Goal: Task Accomplishment & Management: Manage account settings

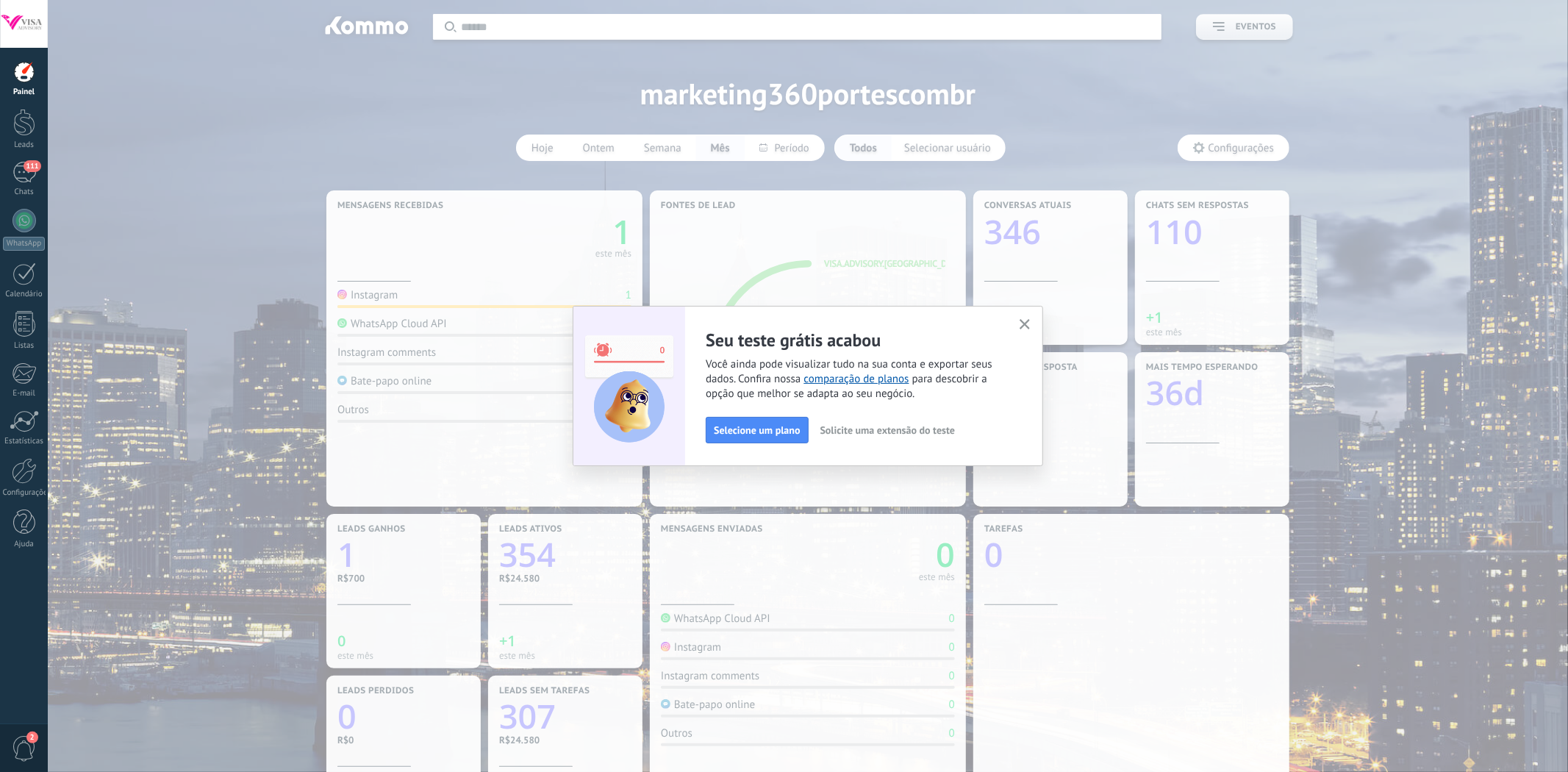
click at [1028, 325] on icon "button" at bounding box center [1025, 325] width 11 height 11
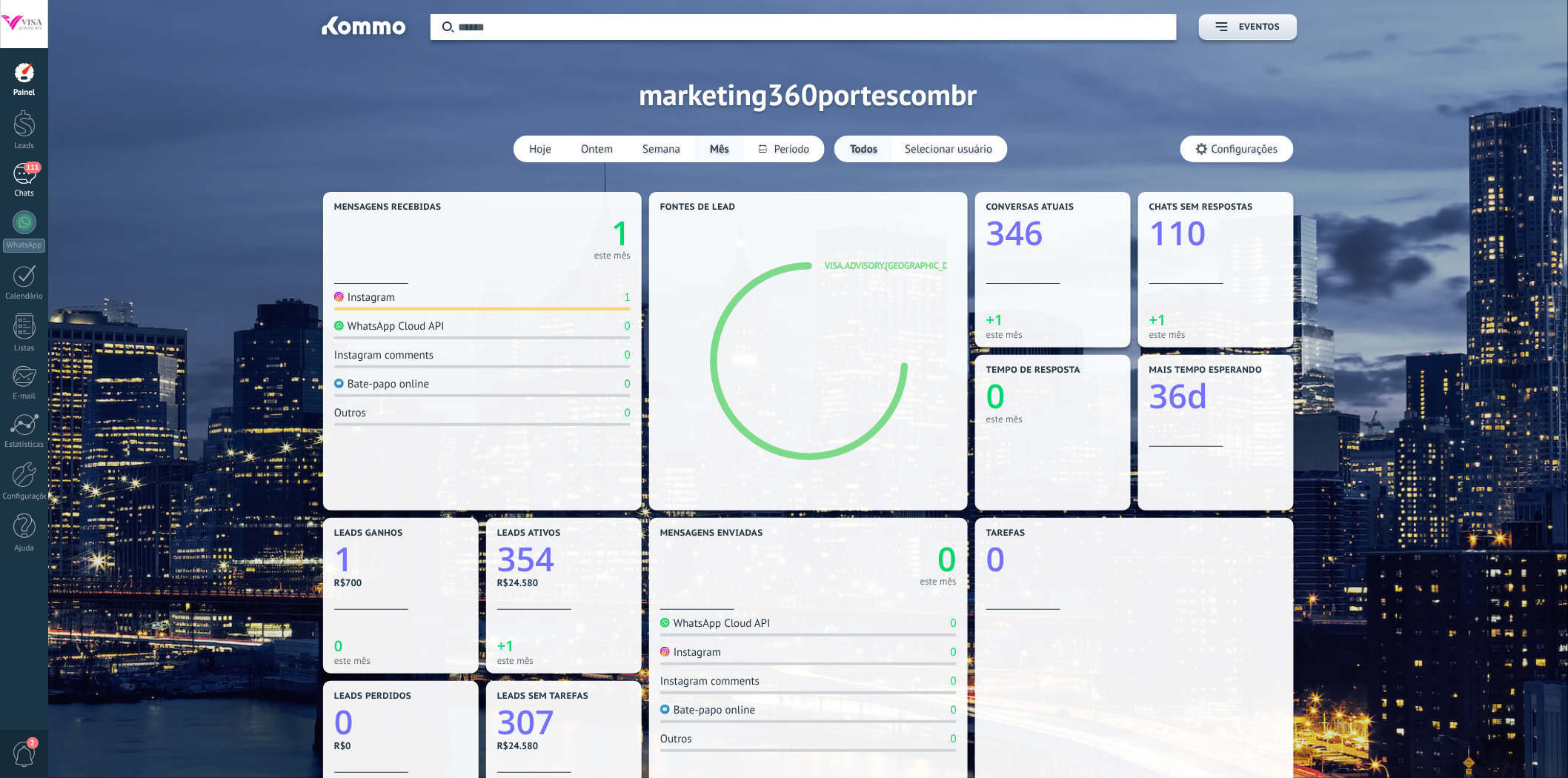
click at [27, 173] on span "111" at bounding box center [33, 168] width 17 height 12
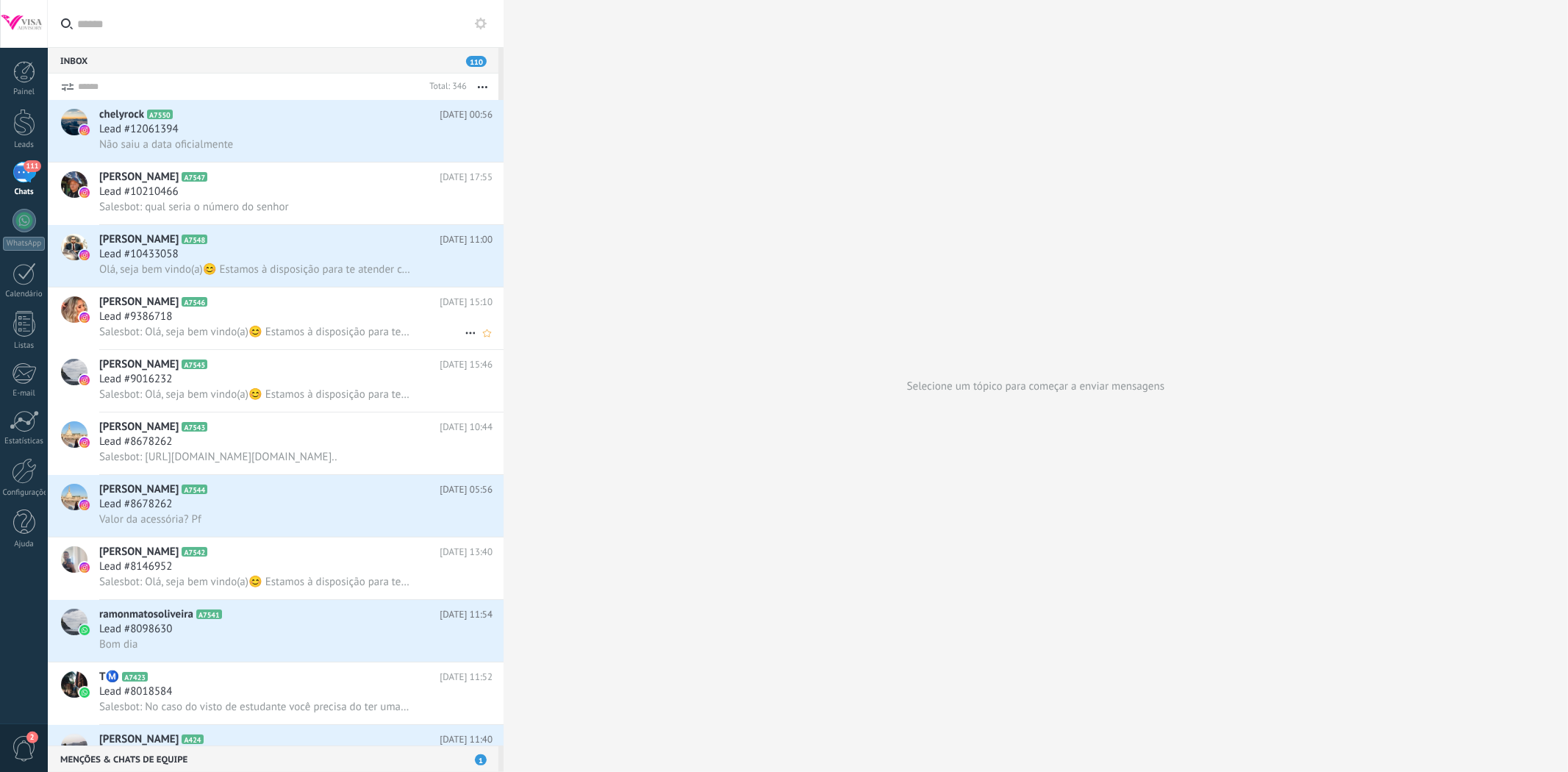
click at [326, 324] on div "Lead #9386718" at bounding box center [295, 317] width 393 height 14
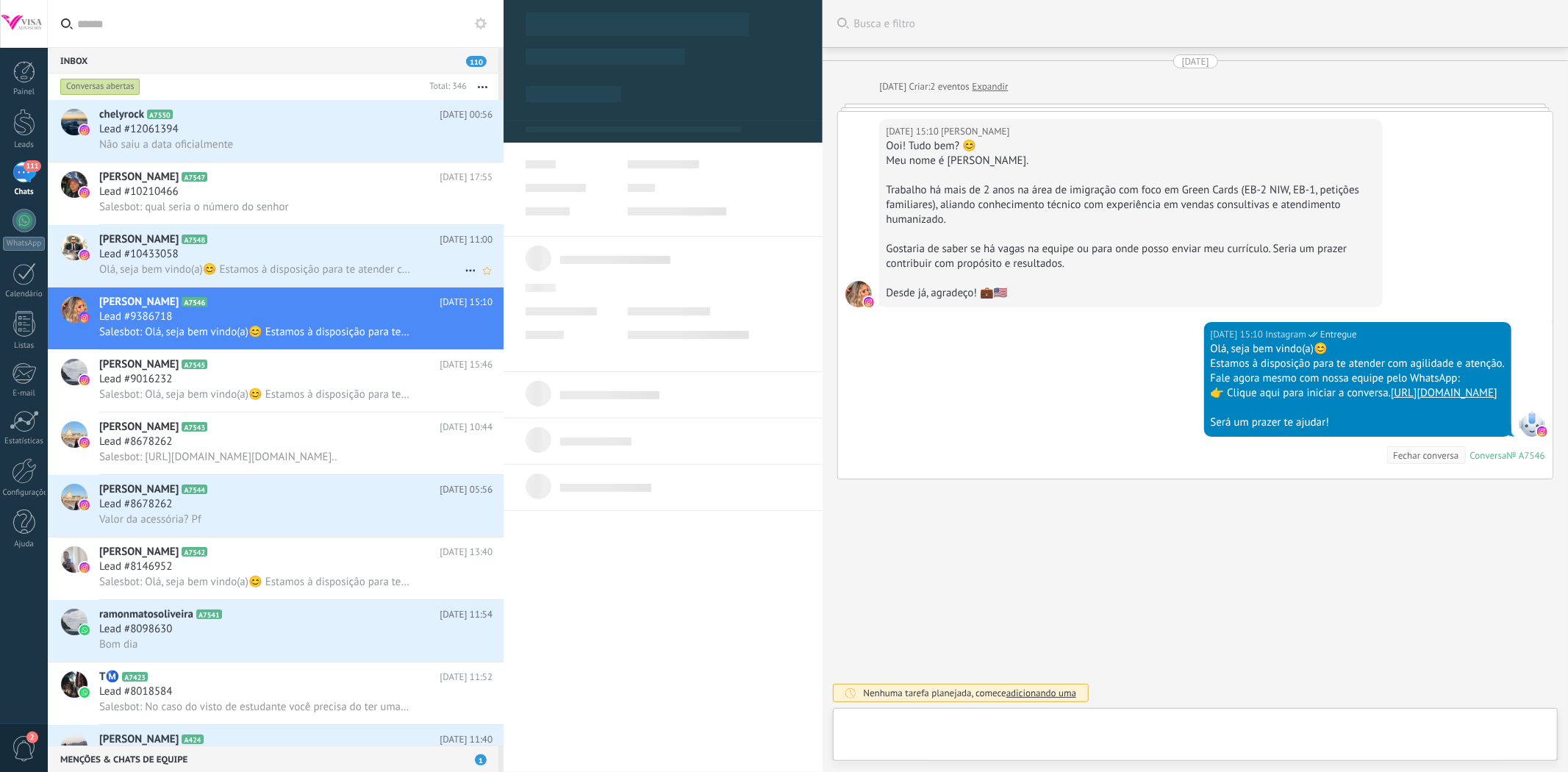
click at [319, 261] on div "Lead #10433058" at bounding box center [295, 254] width 393 height 14
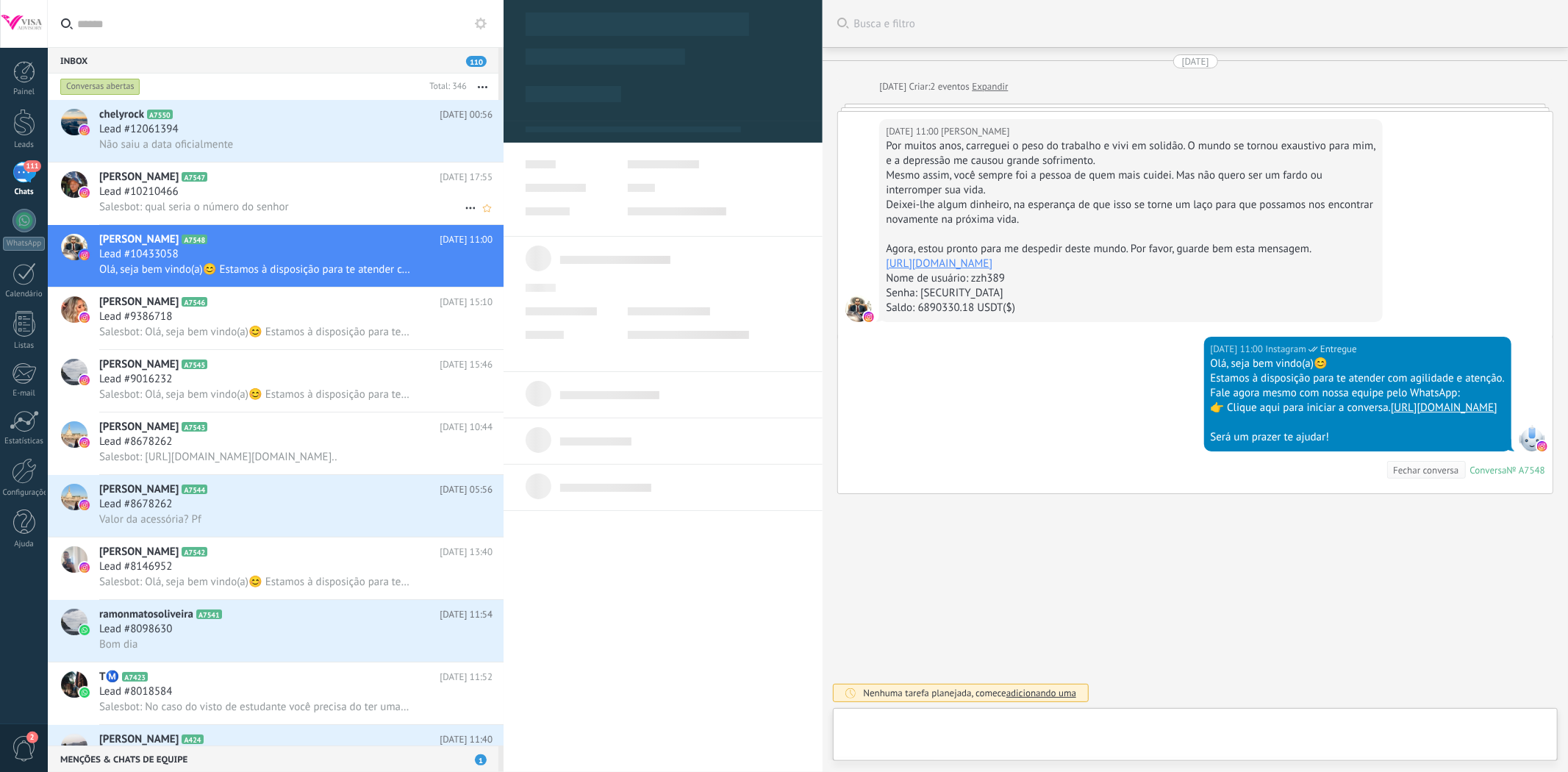
scroll to position [22, 0]
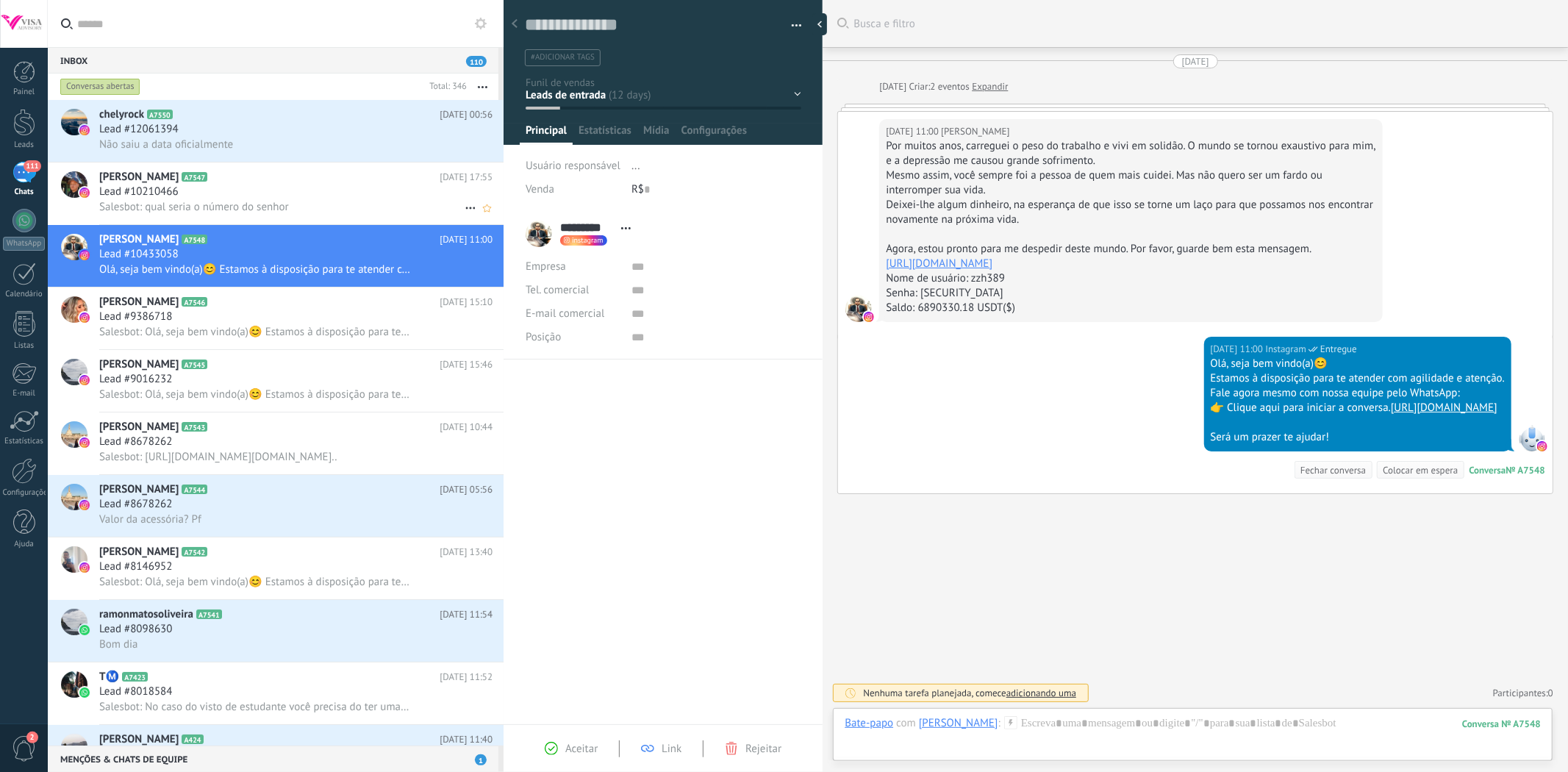
click at [292, 187] on div "[PERSON_NAME] Sapo A7547 [DATE] 17:55 Lead #10210466 Salesbot: qual seria o núm…" at bounding box center [301, 193] width 404 height 62
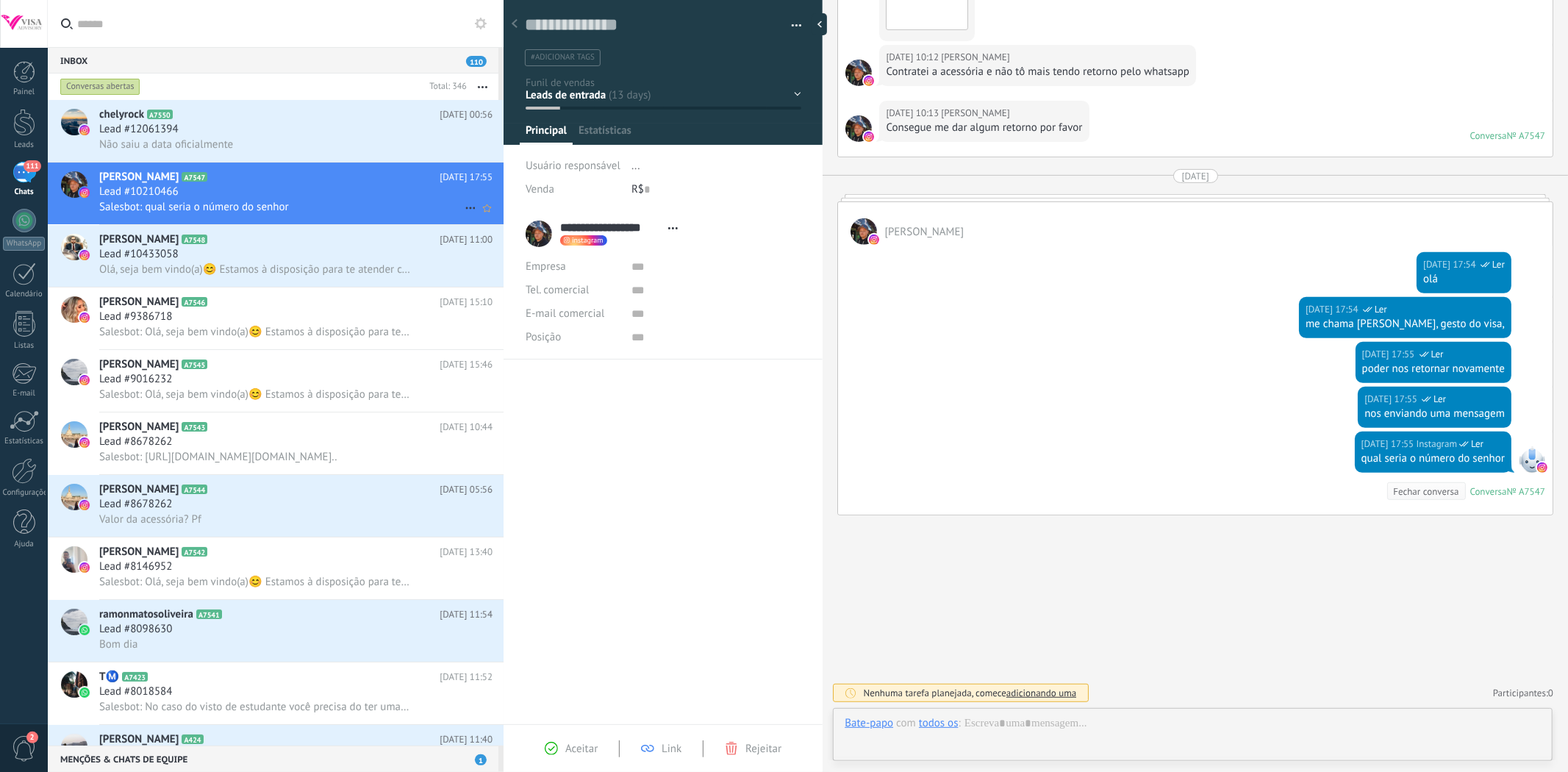
scroll to position [22, 0]
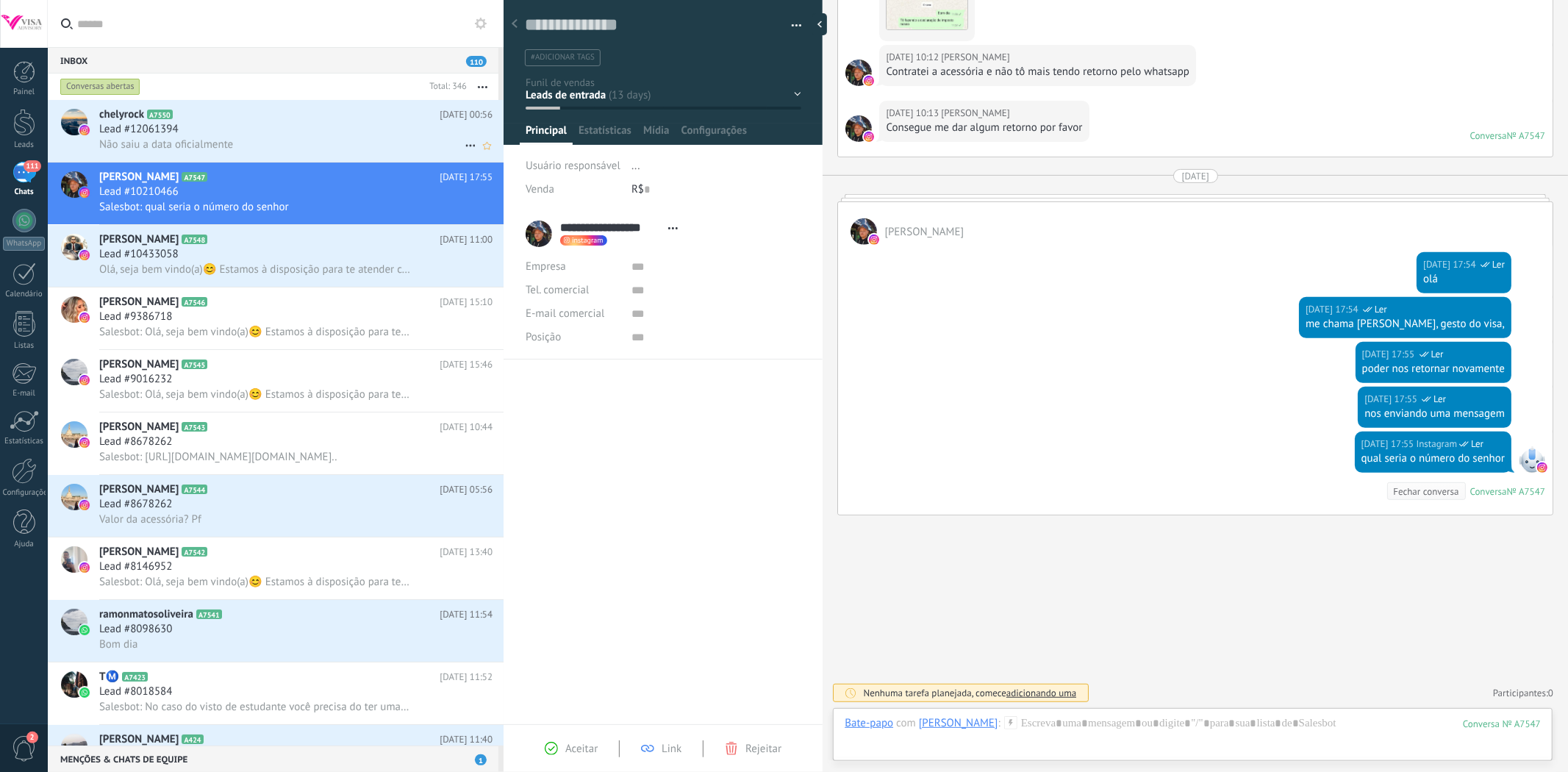
click at [326, 137] on div "Lead #12061394" at bounding box center [295, 129] width 393 height 14
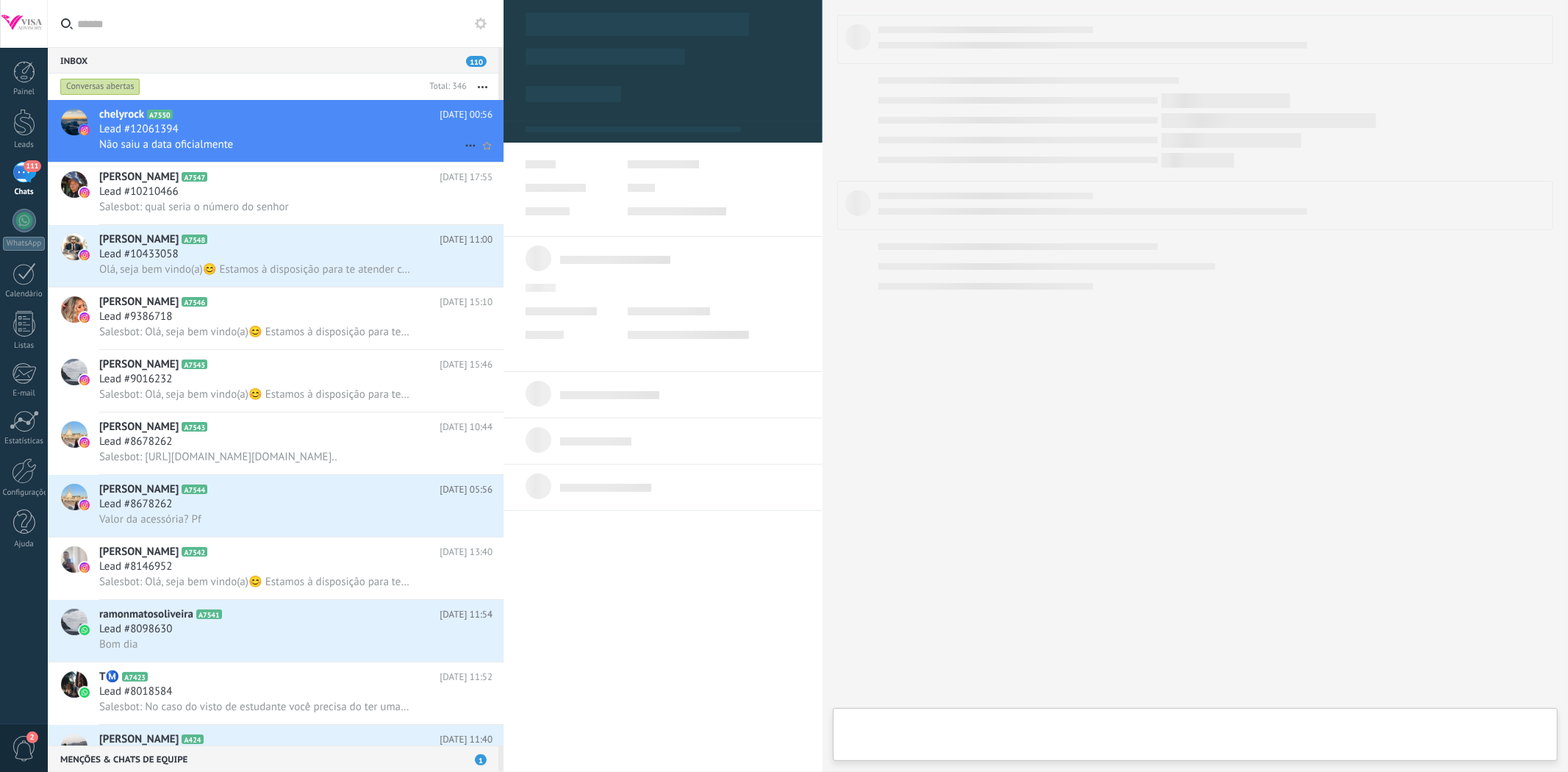
scroll to position [22, 0]
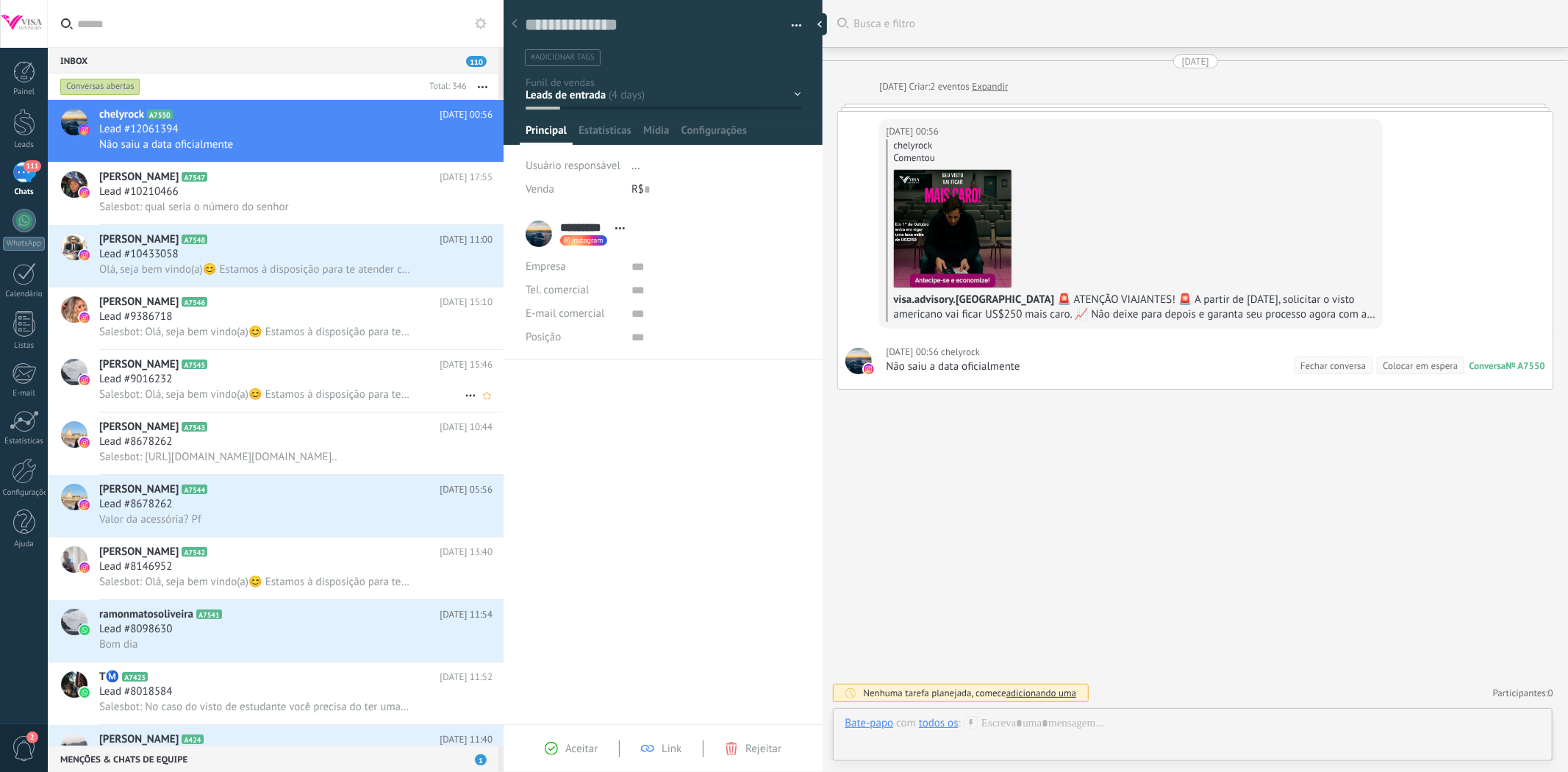
click at [199, 386] on div "Lead #9016232" at bounding box center [295, 379] width 393 height 14
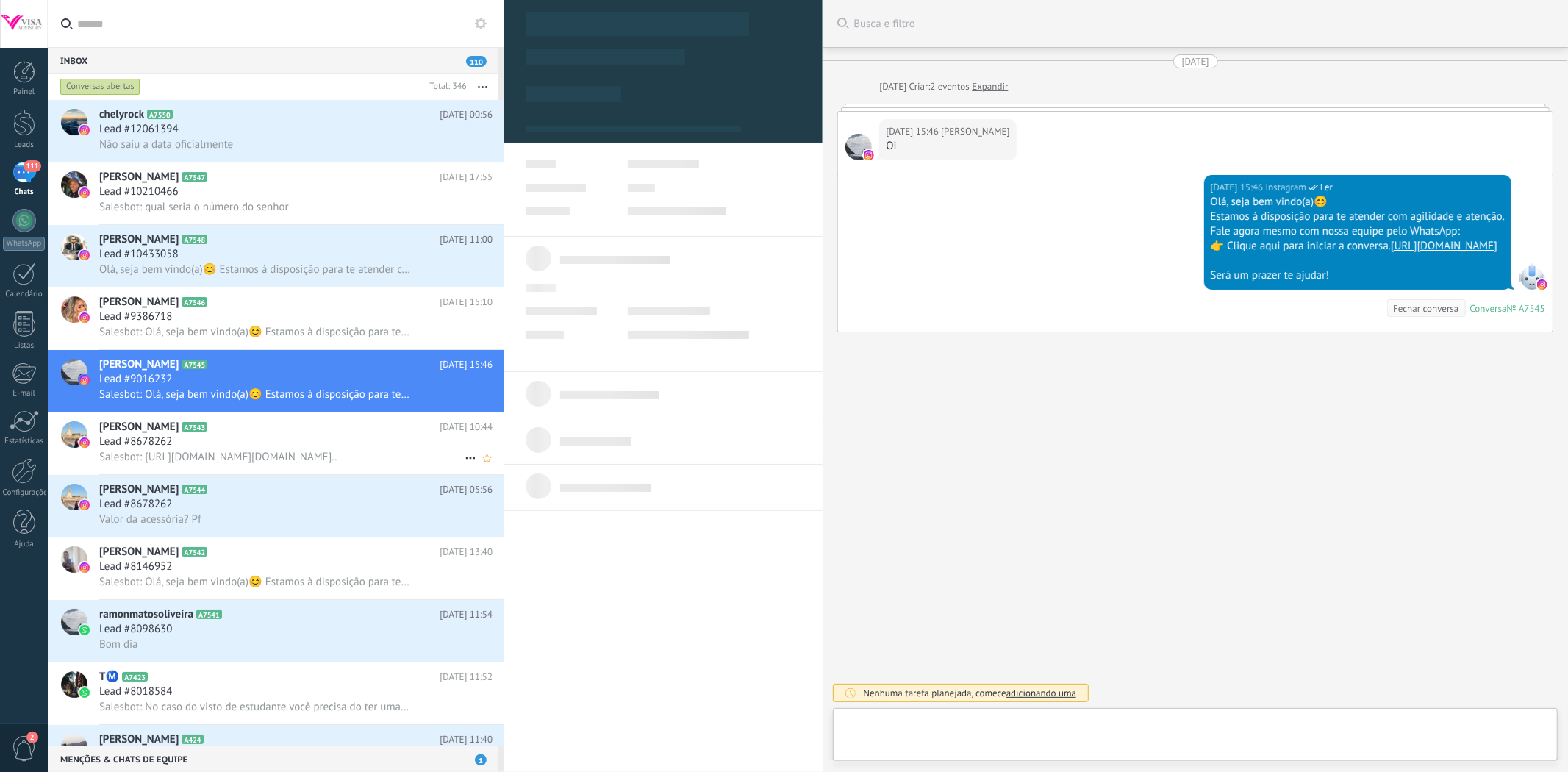
click at [199, 460] on span "Salesbot: [URL][DOMAIN_NAME][DOMAIN_NAME].." at bounding box center [218, 457] width 238 height 14
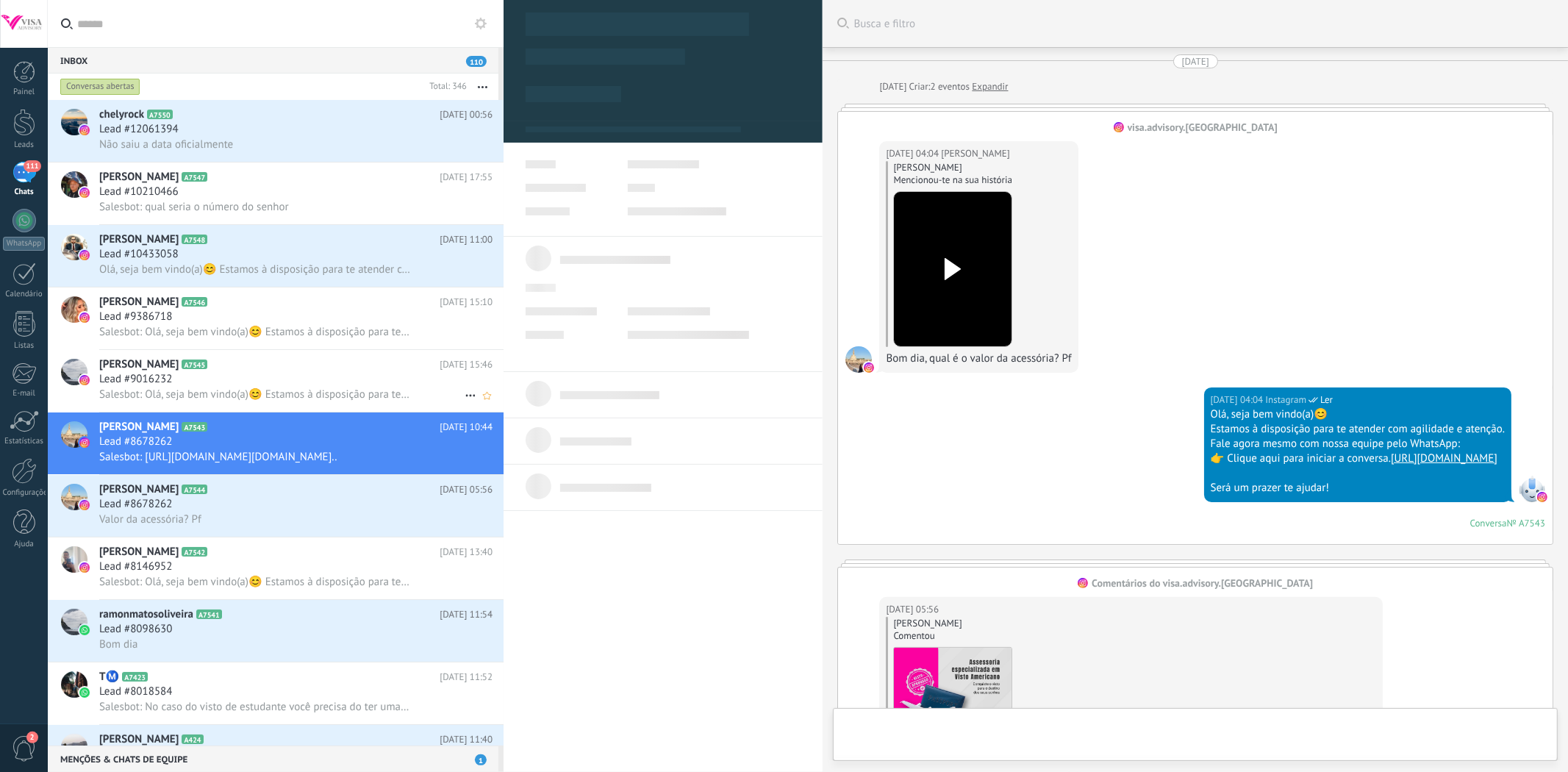
scroll to position [709, 0]
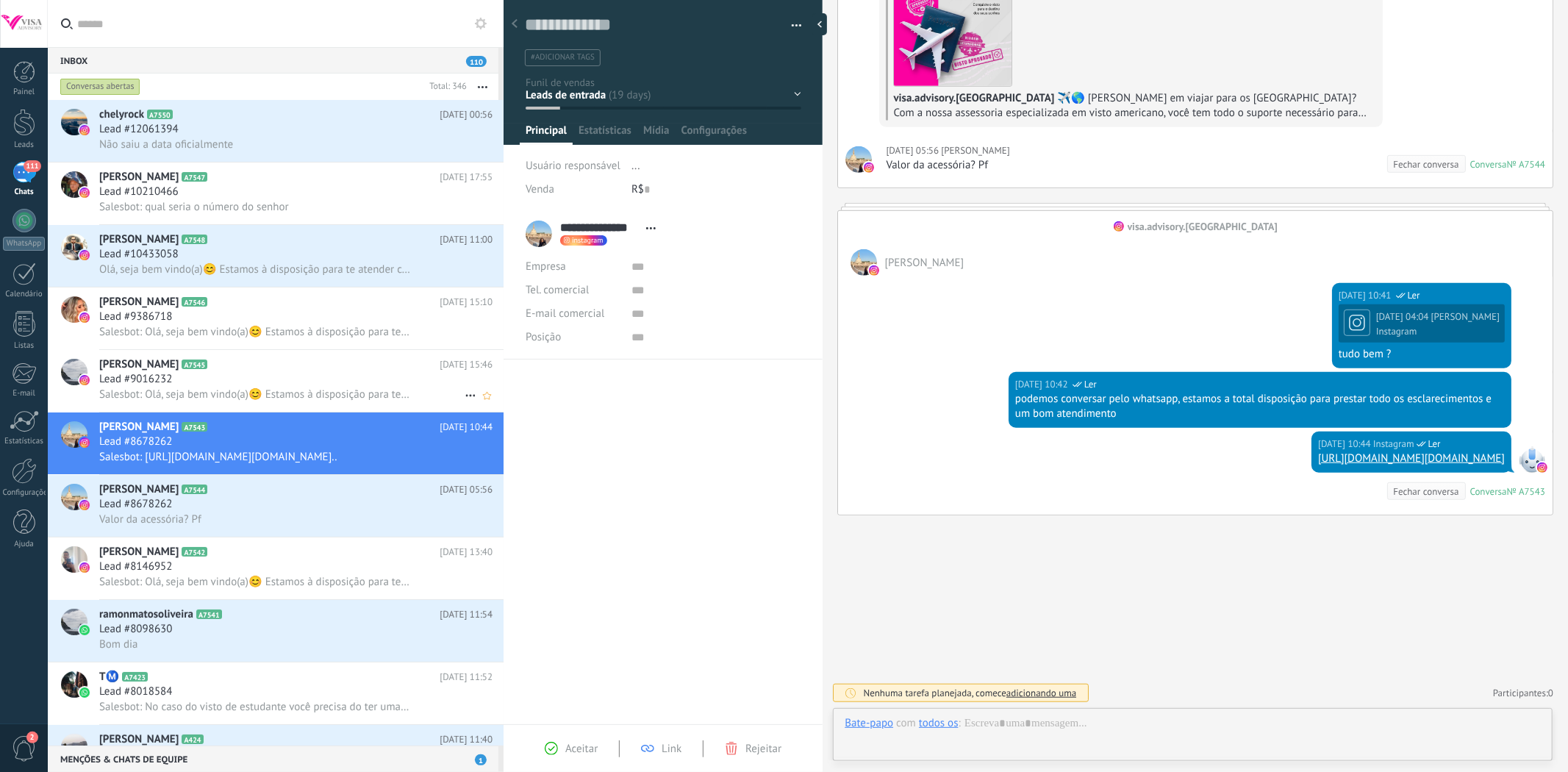
click at [237, 367] on h2 "Duarte DEDÊ A7545" at bounding box center [270, 364] width 340 height 14
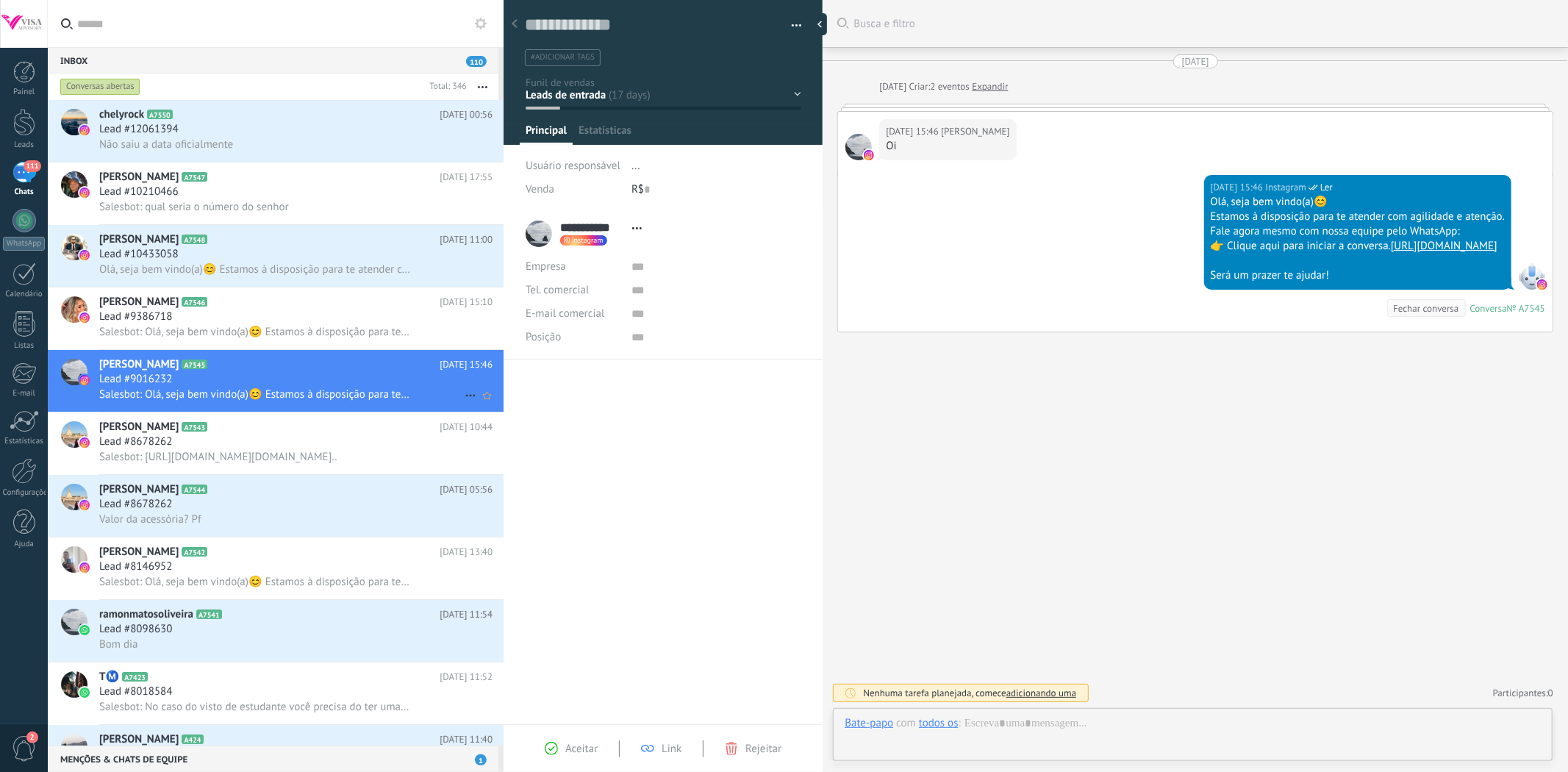
scroll to position [22, 0]
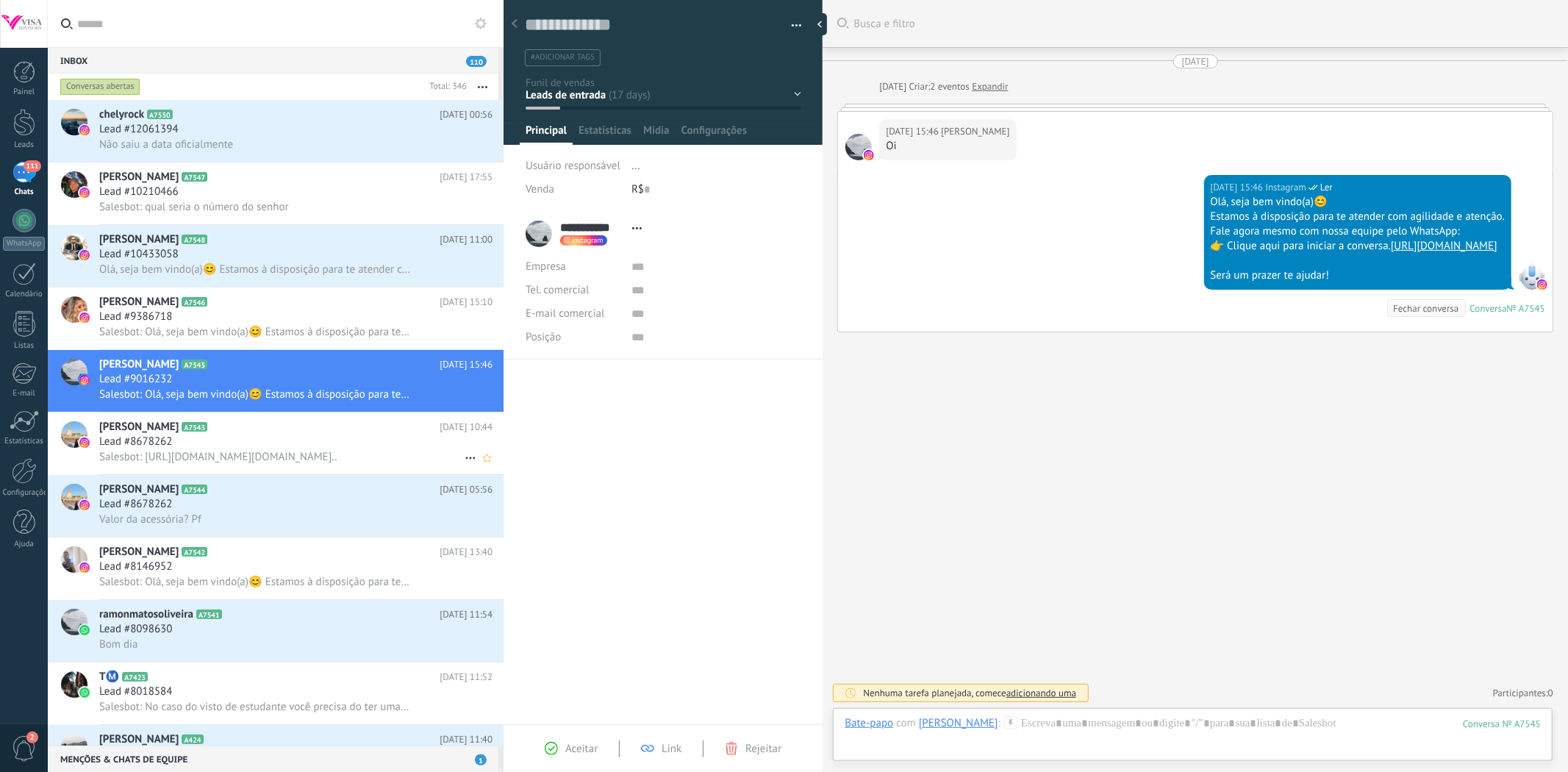
click at [217, 446] on div "Lead #8678262" at bounding box center [295, 441] width 393 height 14
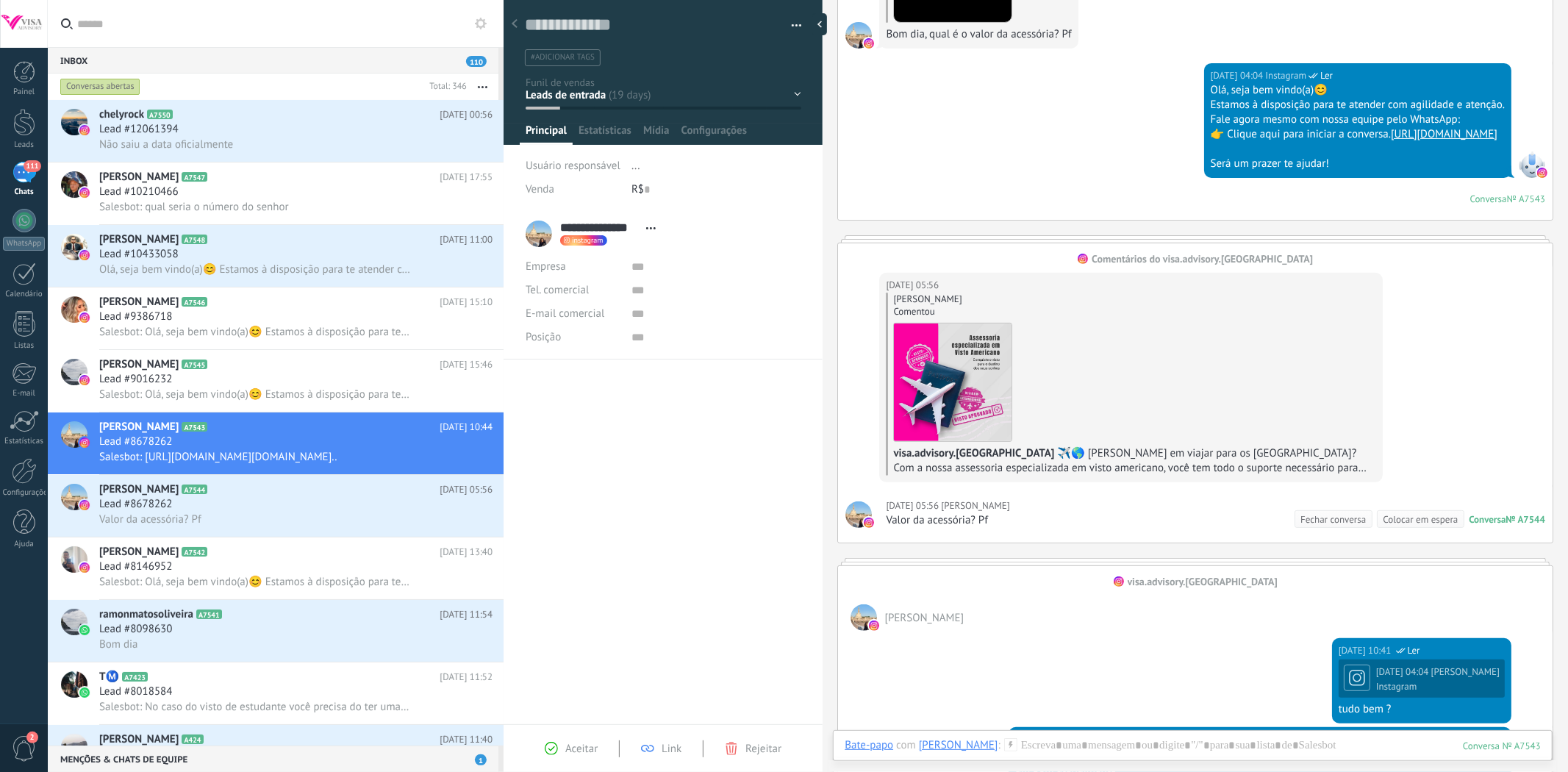
scroll to position [300, 0]
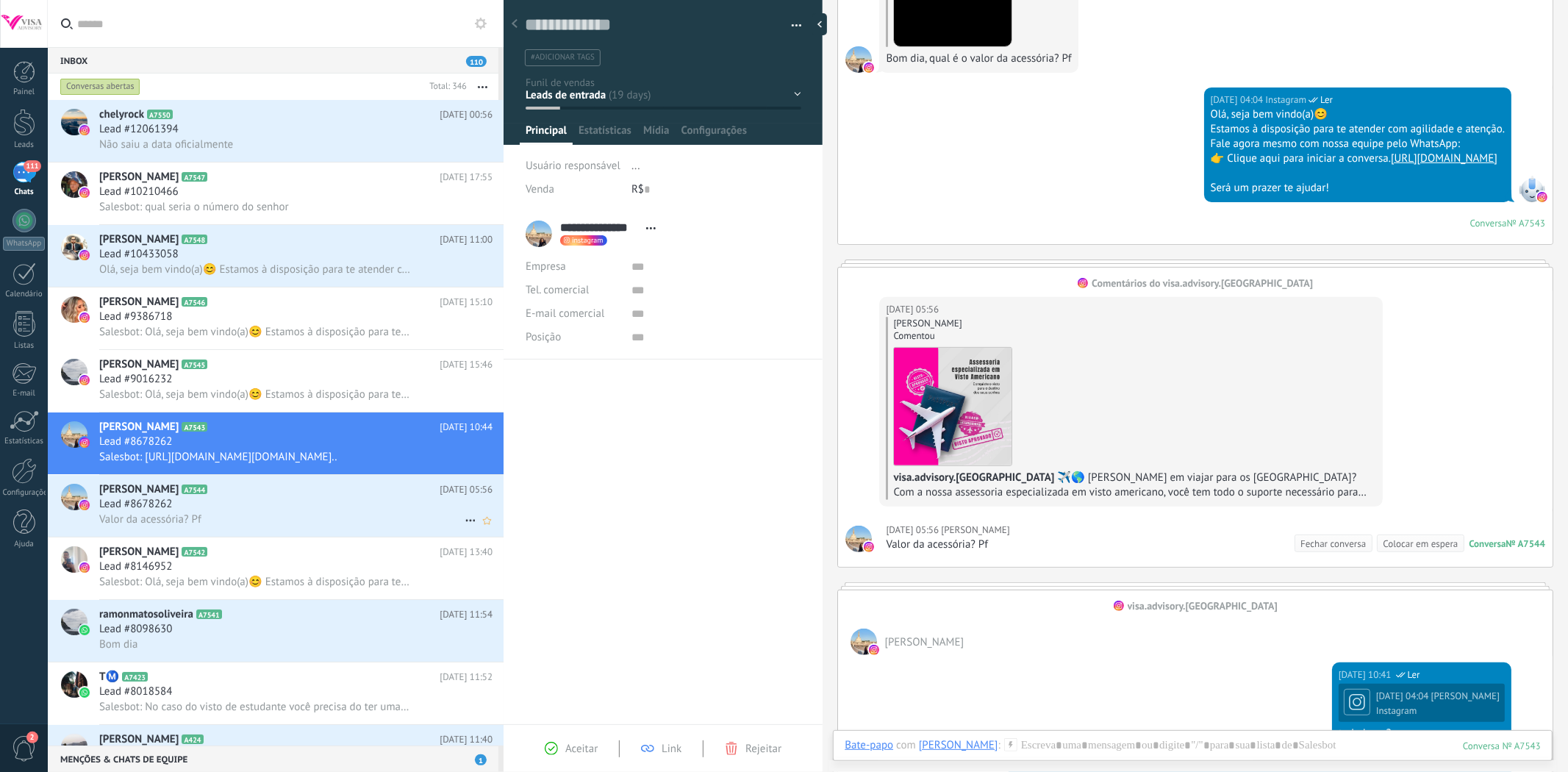
click at [196, 508] on div "[PERSON_NAME] A7544 [DATE] 05:56 Lead #8678262 Valor da acessória? Pf" at bounding box center [301, 506] width 404 height 62
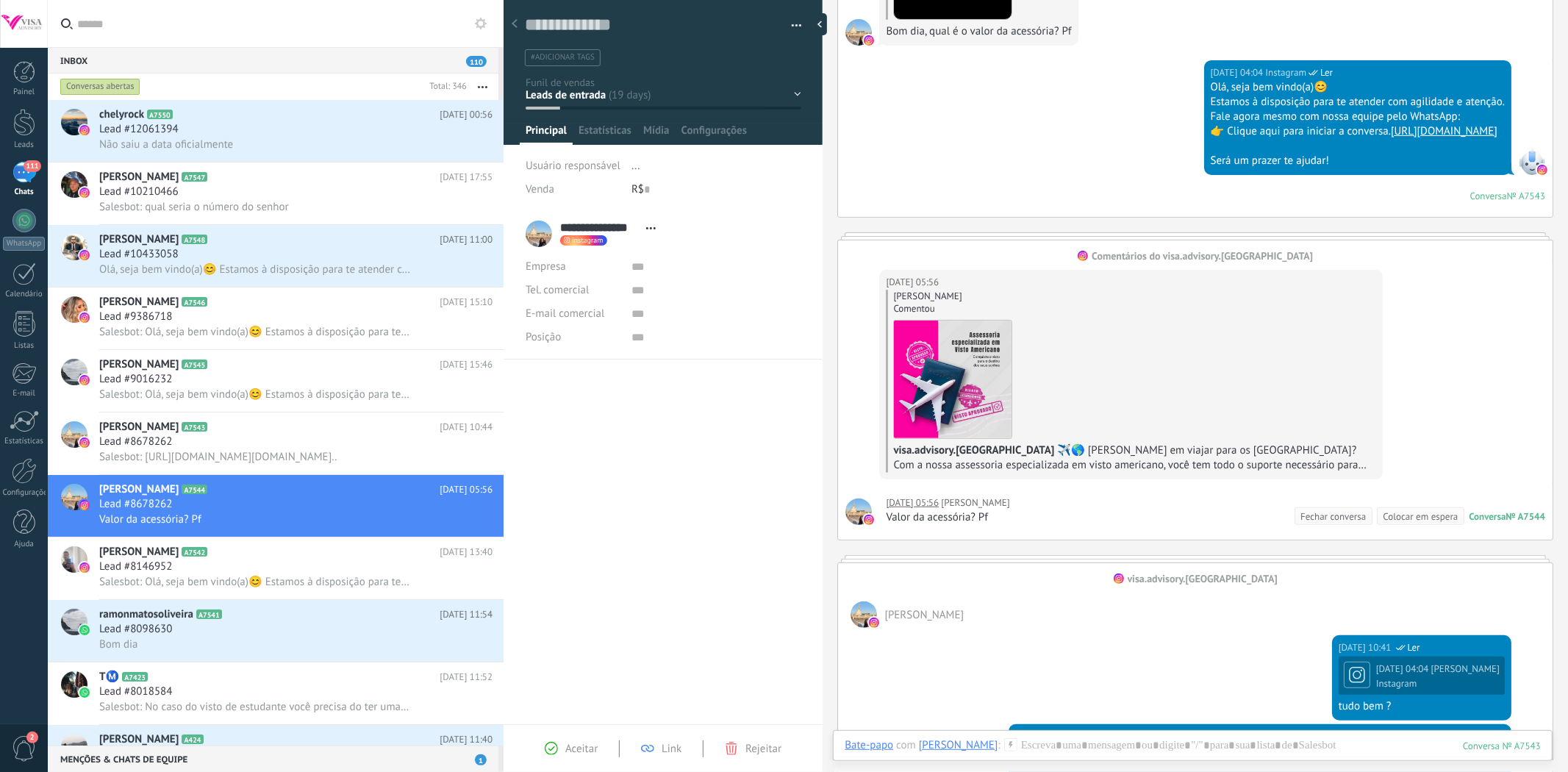
scroll to position [634, 0]
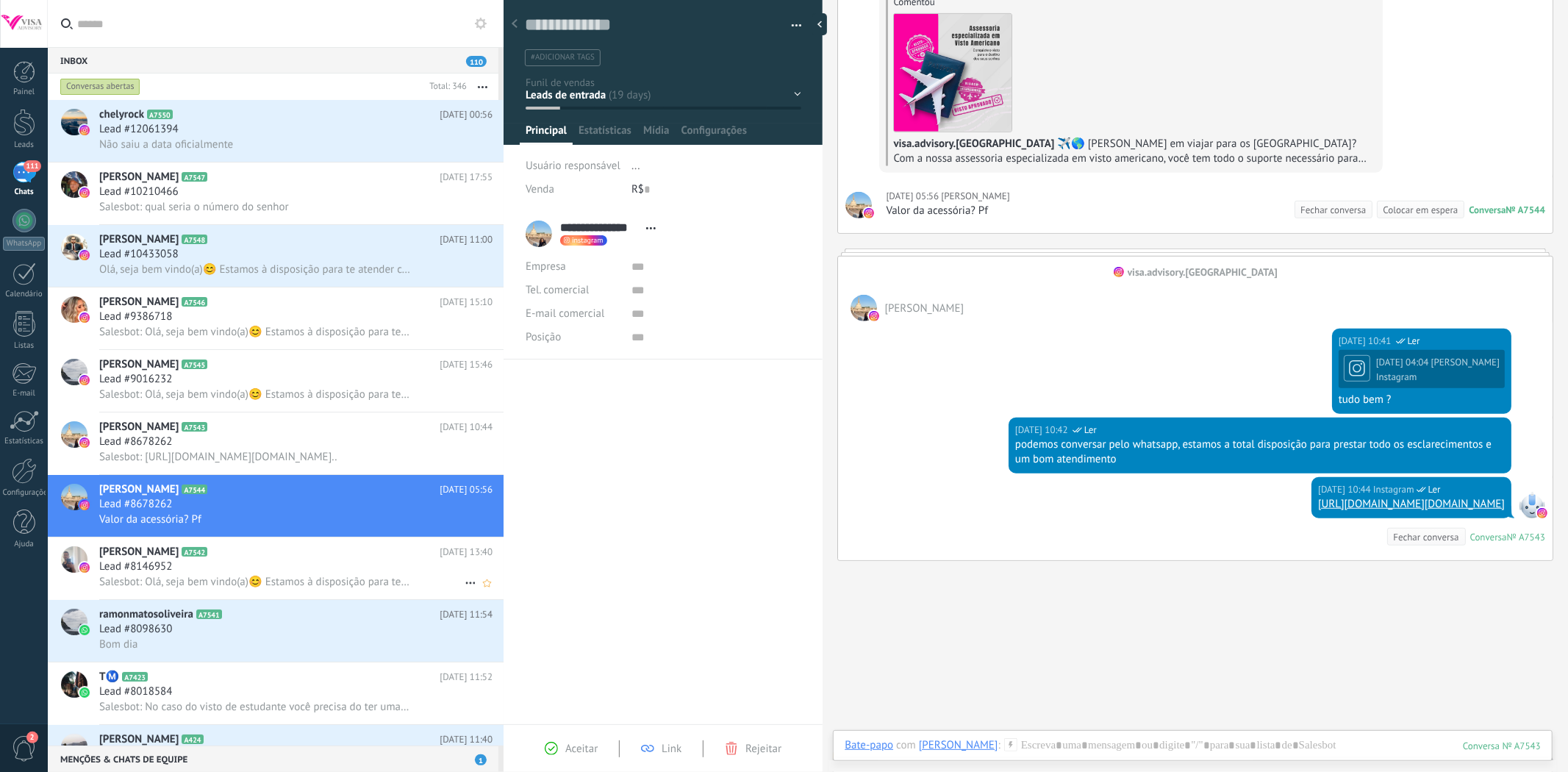
click at [368, 589] on span "Salesbot: Olá, seja bem vindo(a)😊 Estamos à disposição para te atender com agil…" at bounding box center [255, 582] width 313 height 14
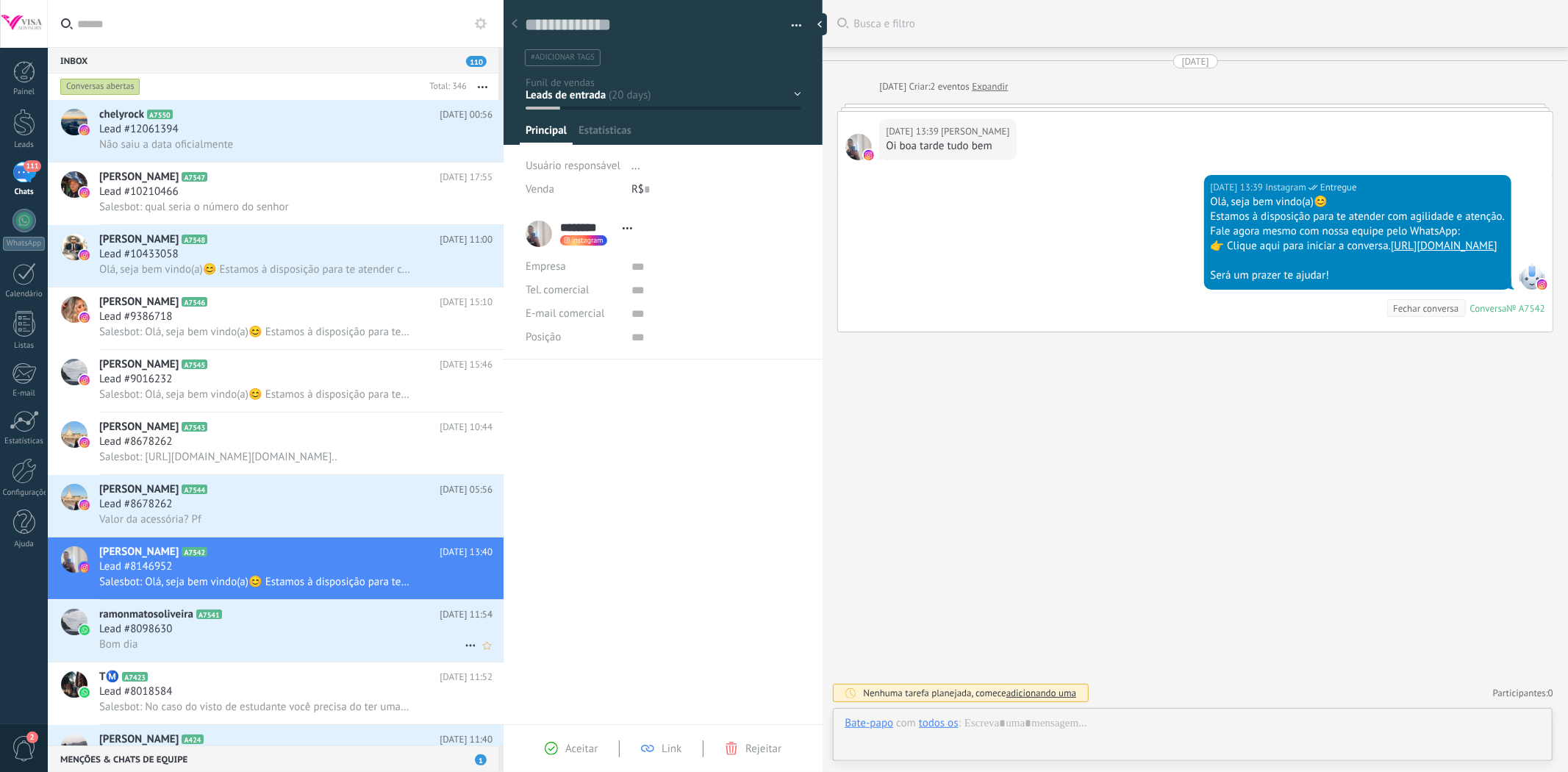
scroll to position [22, 0]
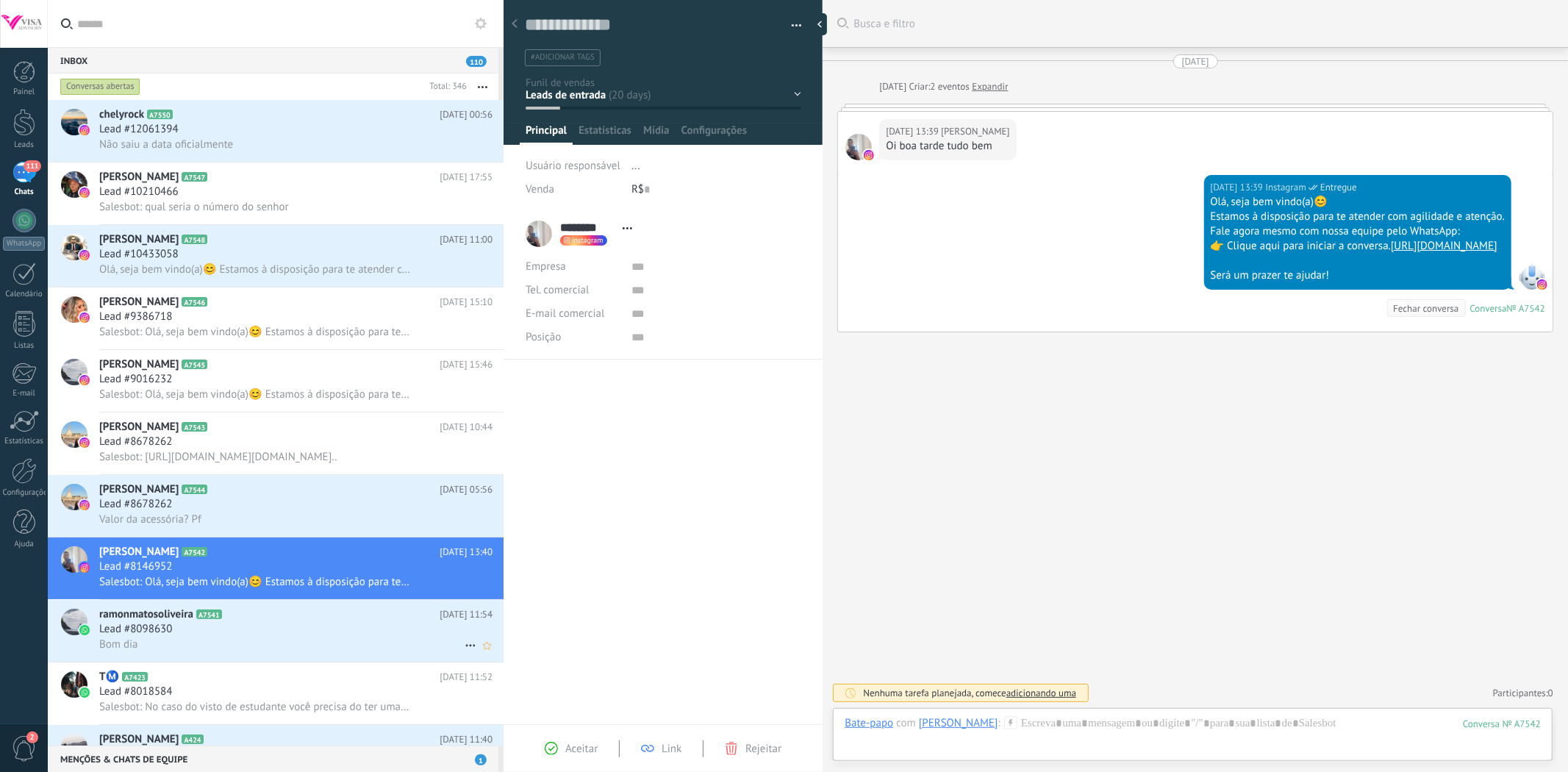
click at [292, 662] on div "ramonmatosoliveira A7541 [DATE] 11:54 Lead #8098630 Bom dia" at bounding box center [301, 630] width 404 height 62
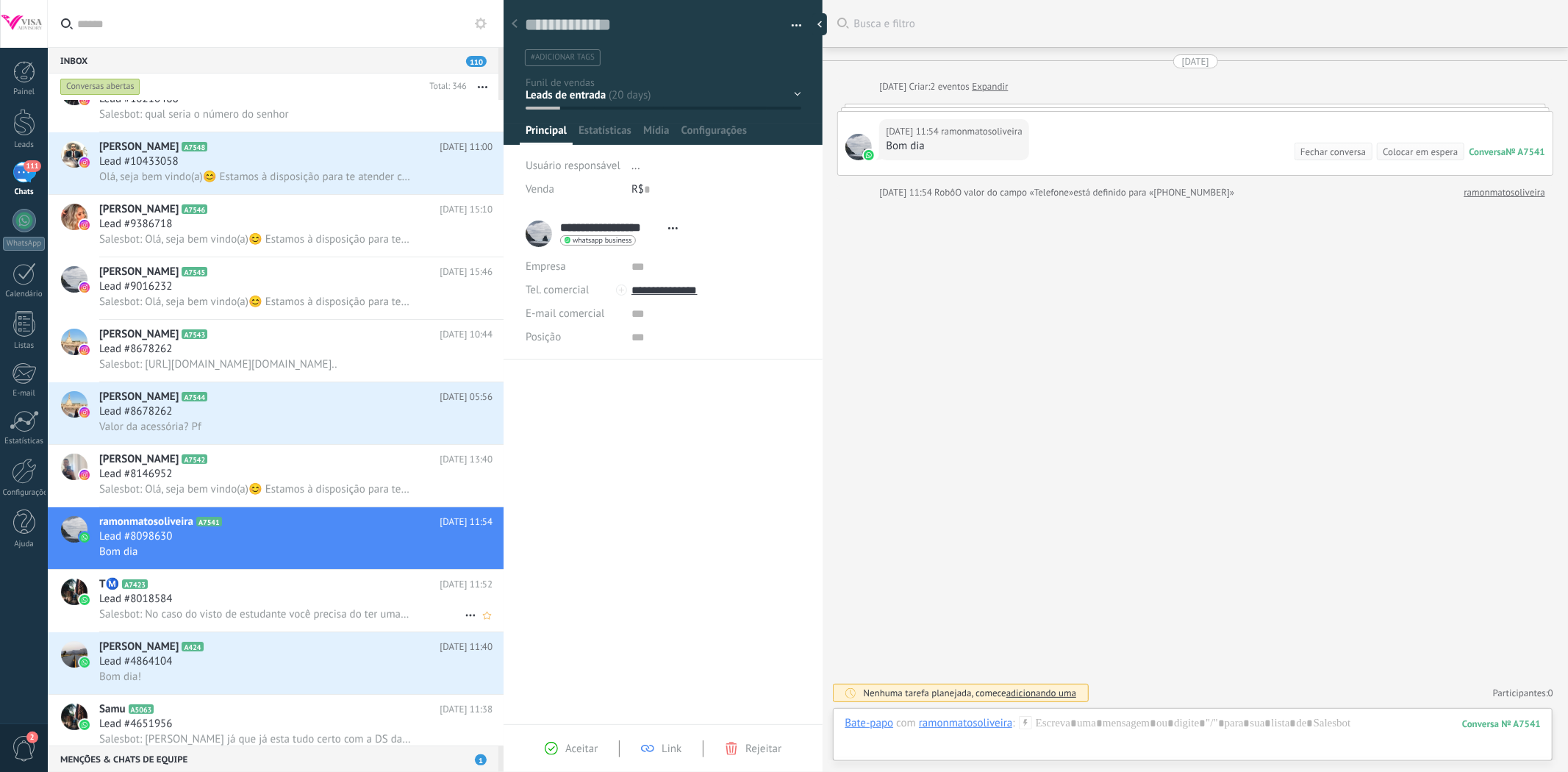
scroll to position [103, 0]
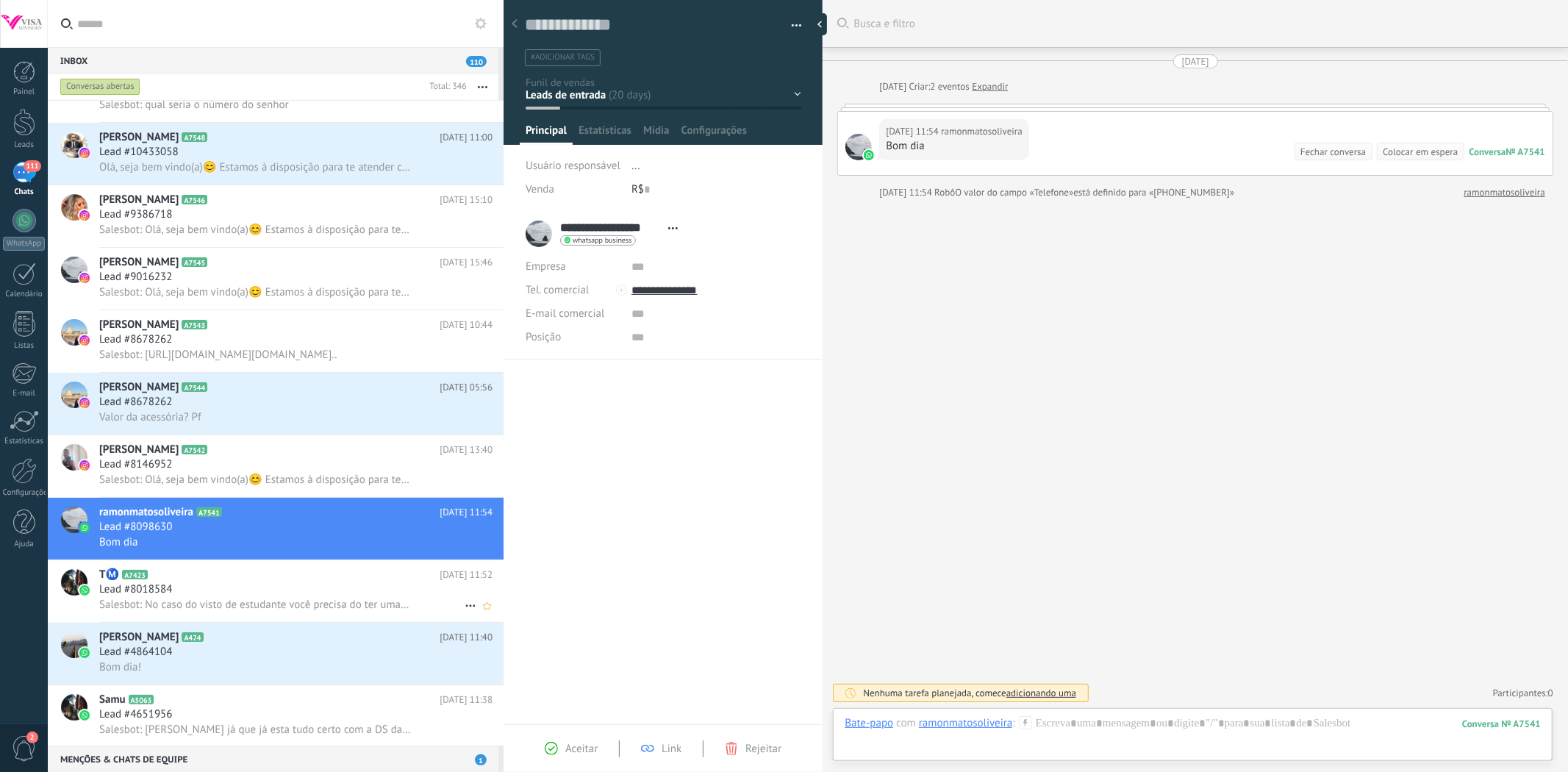
click at [294, 612] on span "Salesbot: No caso do visto de estudante você precisa do ter uma escola dos [GEO…" at bounding box center [255, 605] width 313 height 14
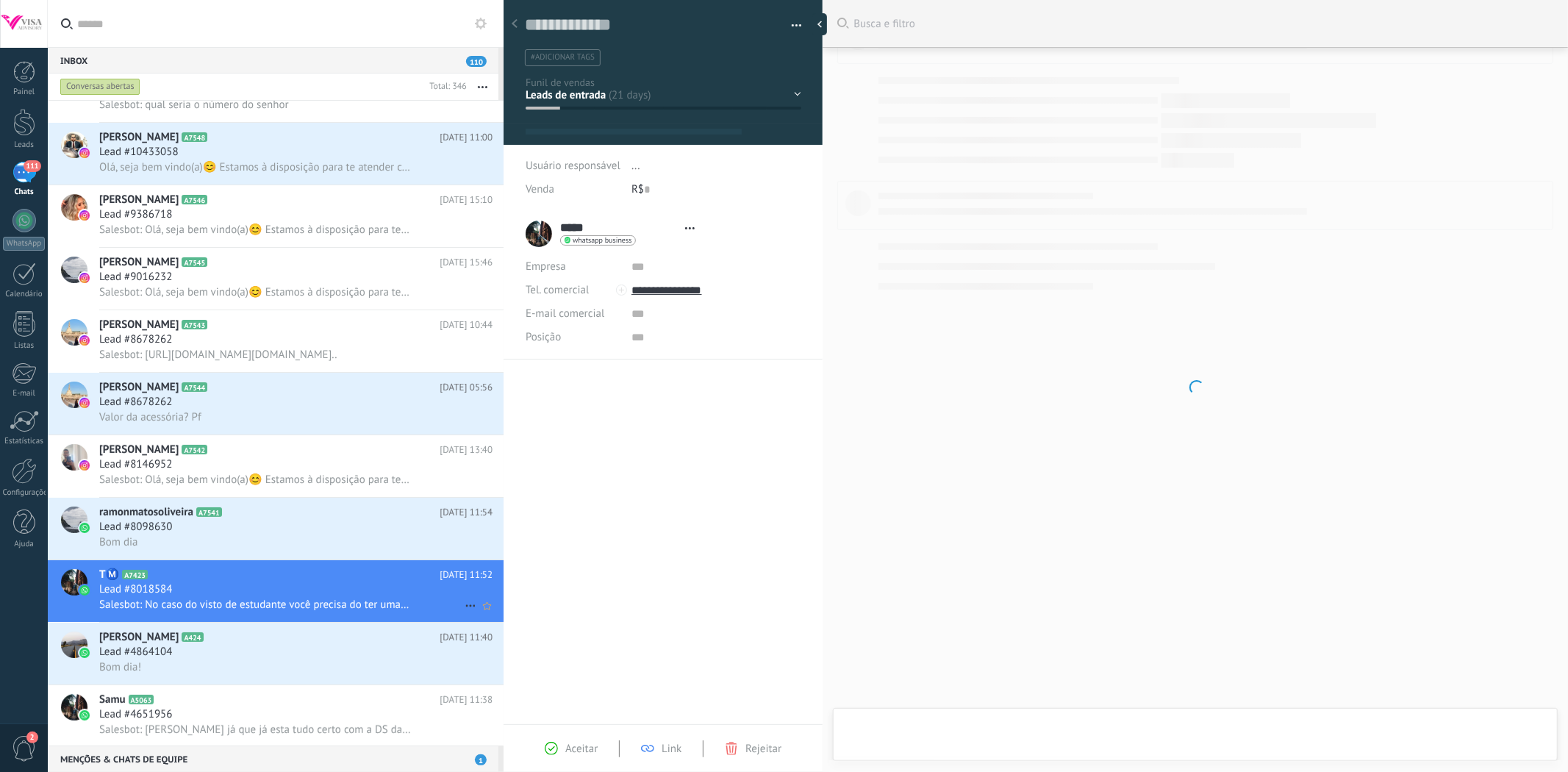
type textarea "**********"
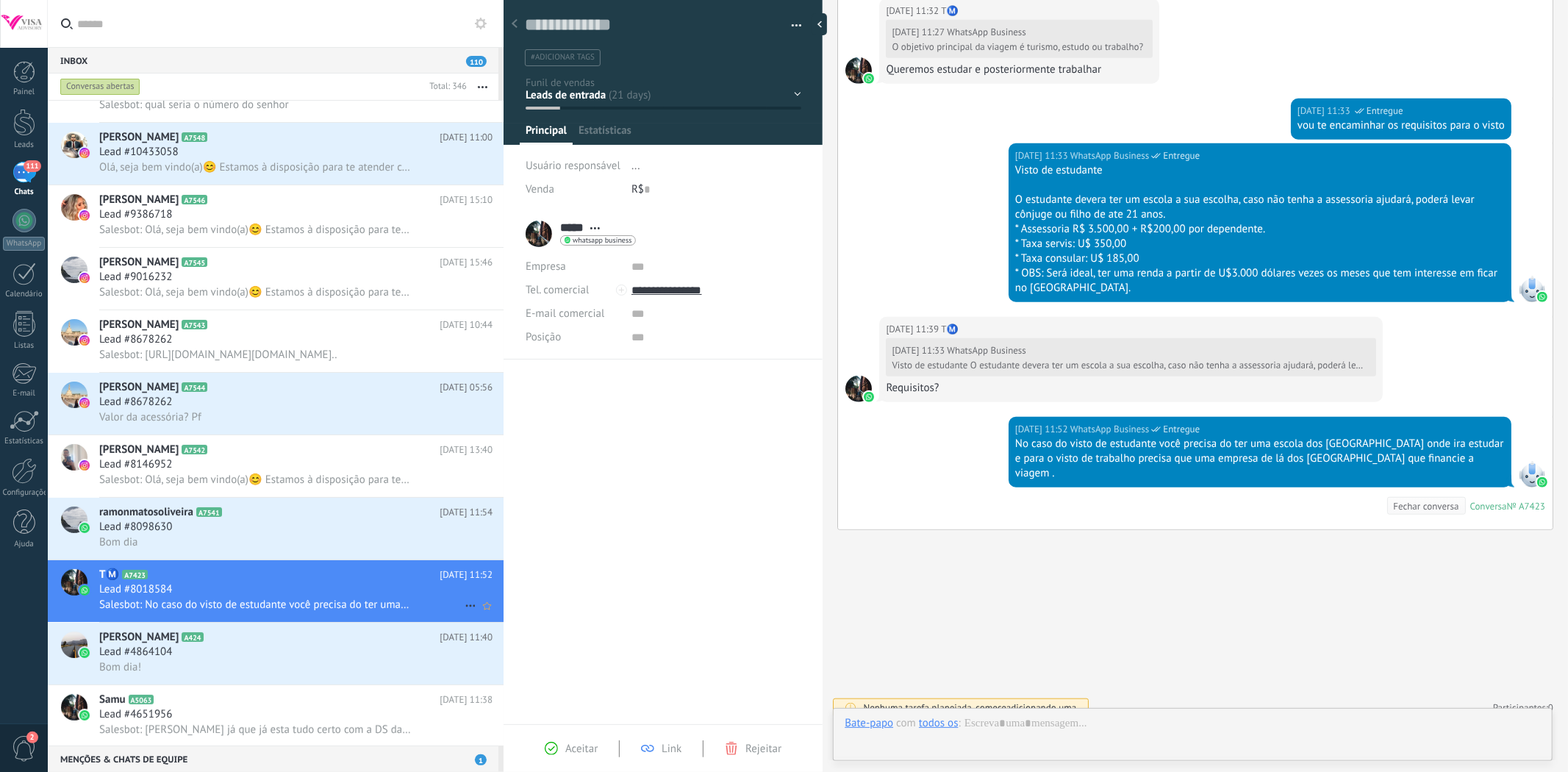
scroll to position [22, 0]
click at [21, 752] on span "2" at bounding box center [24, 749] width 25 height 26
